Goal: Check status: Check status

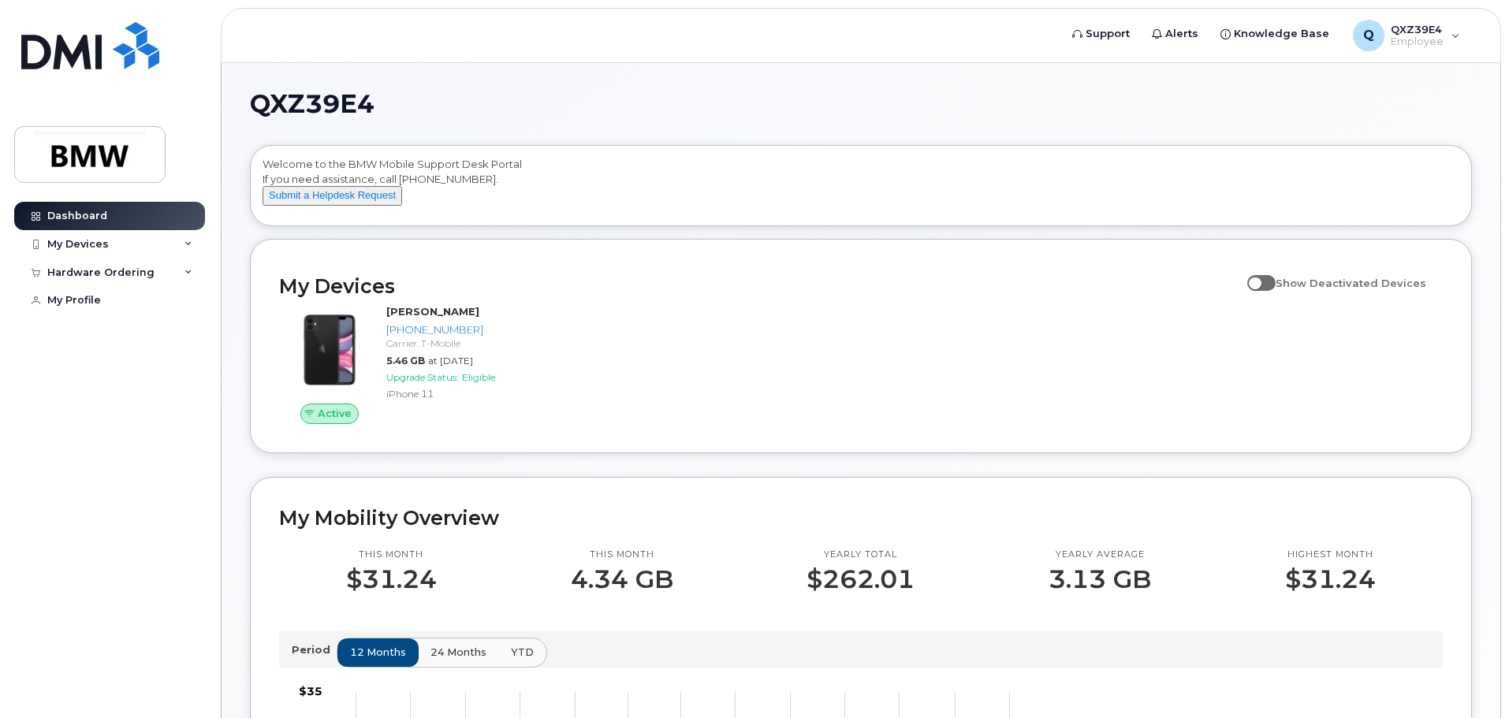
drag, startPoint x: 0, startPoint y: 0, endPoint x: 733, endPoint y: 322, distance: 800.7
click at [733, 322] on div "Active [PERSON_NAME] [PHONE_NUMBER] Carrier: T-Mobile 5.46 GB at [DATE] Upgrade…" at bounding box center [861, 364] width 1183 height 139
click at [195, 244] on div "My Devices" at bounding box center [109, 244] width 191 height 28
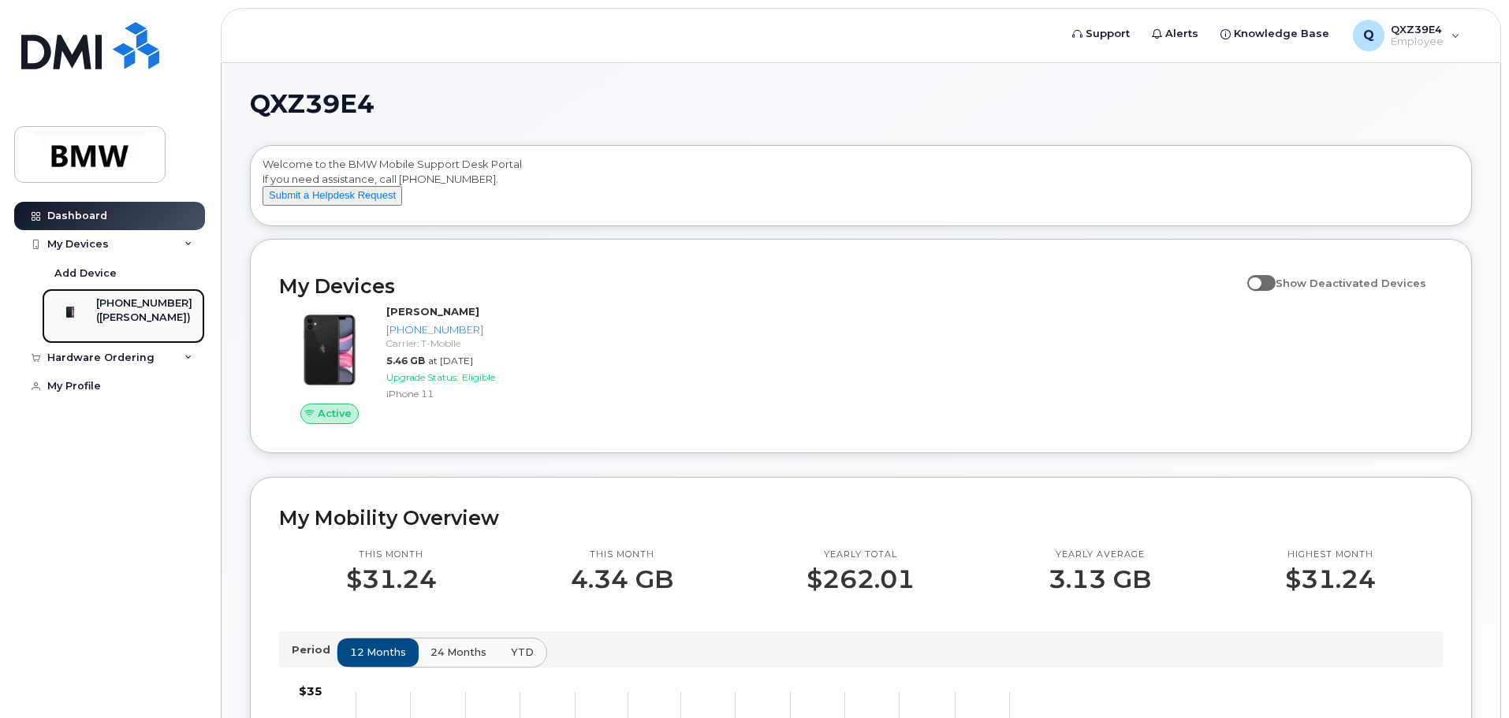
click at [145, 305] on div "[PHONE_NUMBER]" at bounding box center [144, 303] width 96 height 14
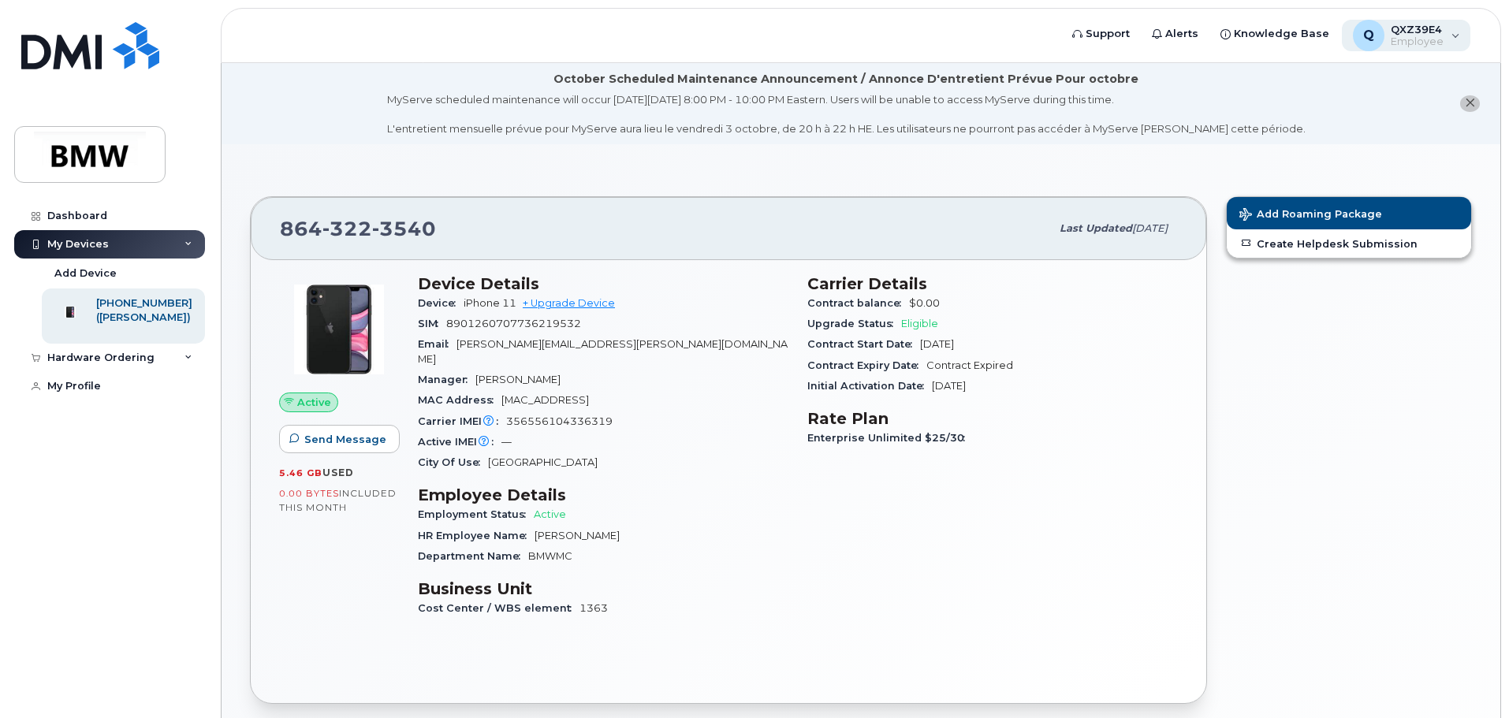
click at [1414, 31] on span "QXZ39E4" at bounding box center [1417, 29] width 53 height 13
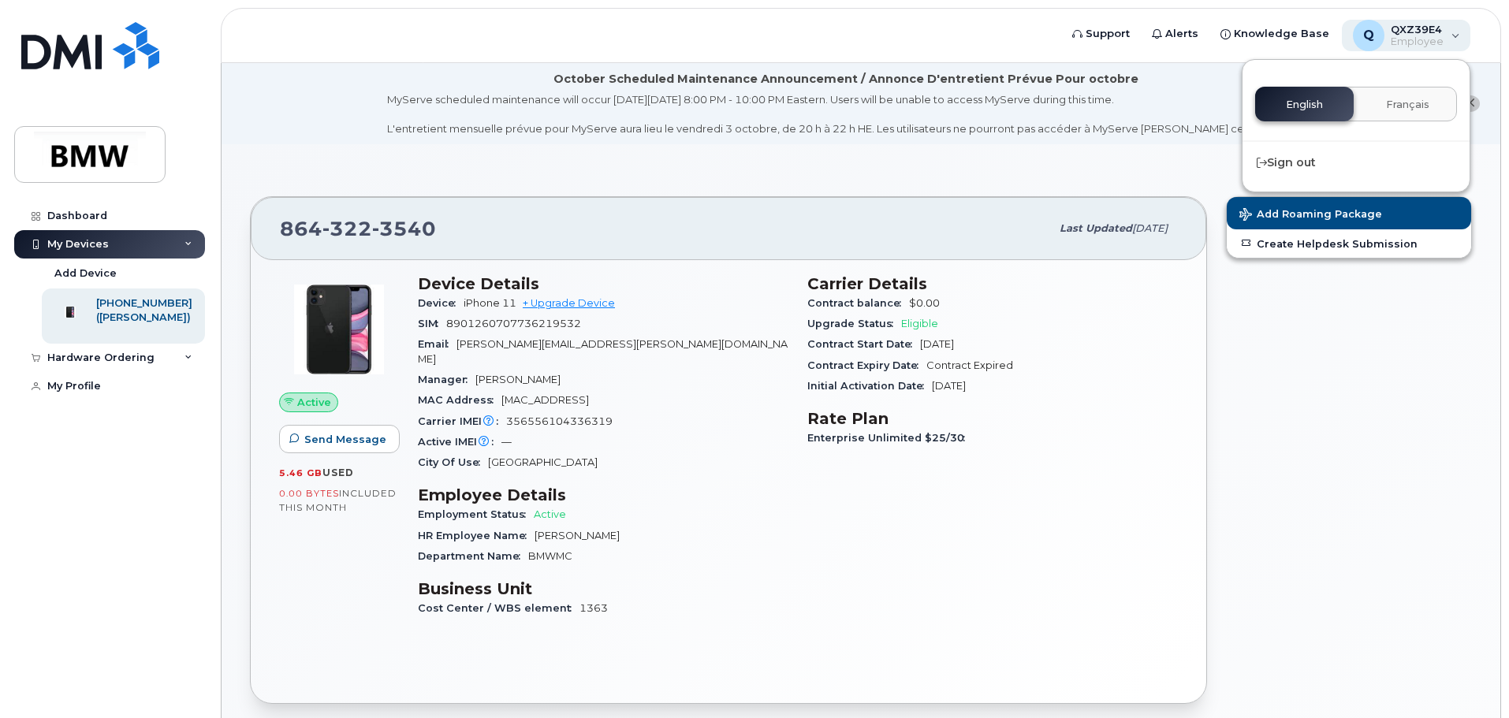
click at [1414, 30] on span "QXZ39E4" at bounding box center [1417, 29] width 53 height 13
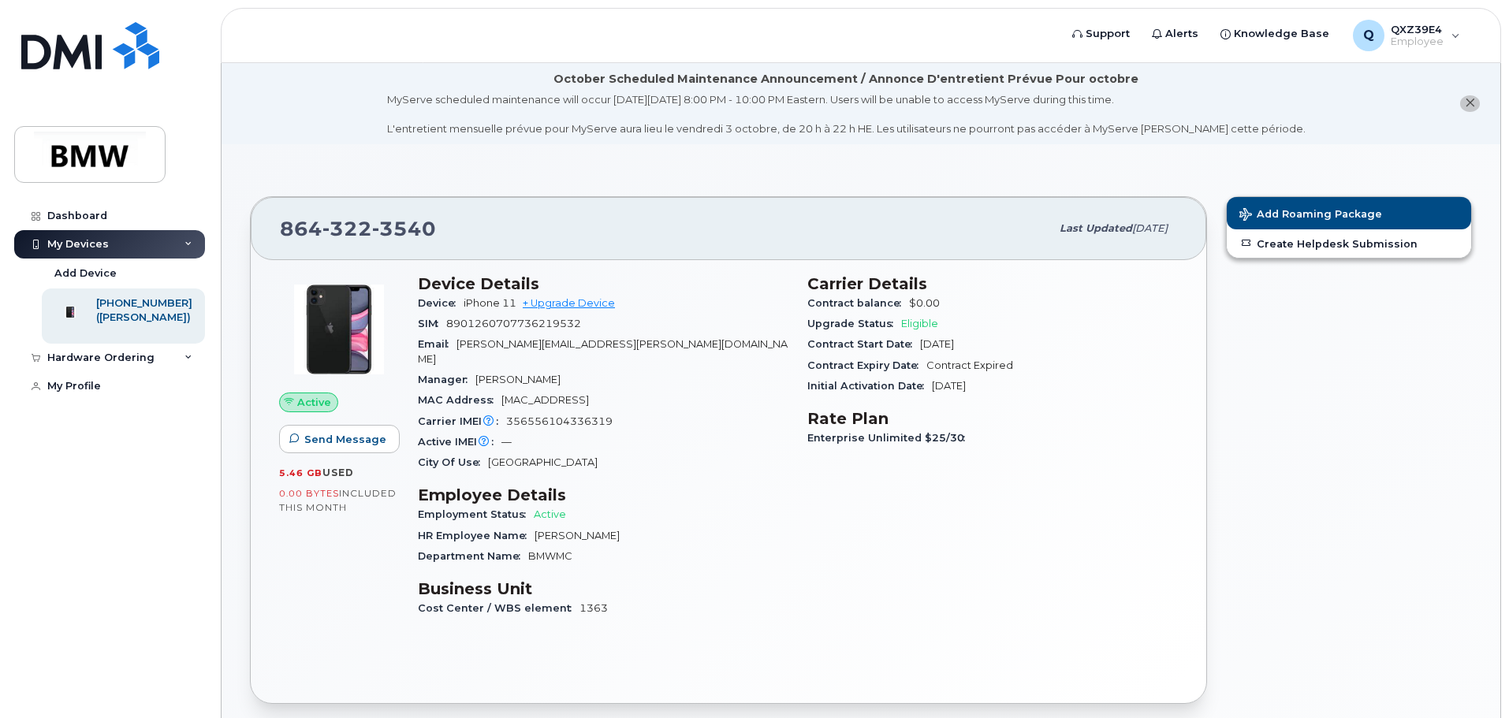
click at [531, 348] on span "emery.johnson@bmwmc.com" at bounding box center [603, 351] width 370 height 26
